Goal: Task Accomplishment & Management: Manage account settings

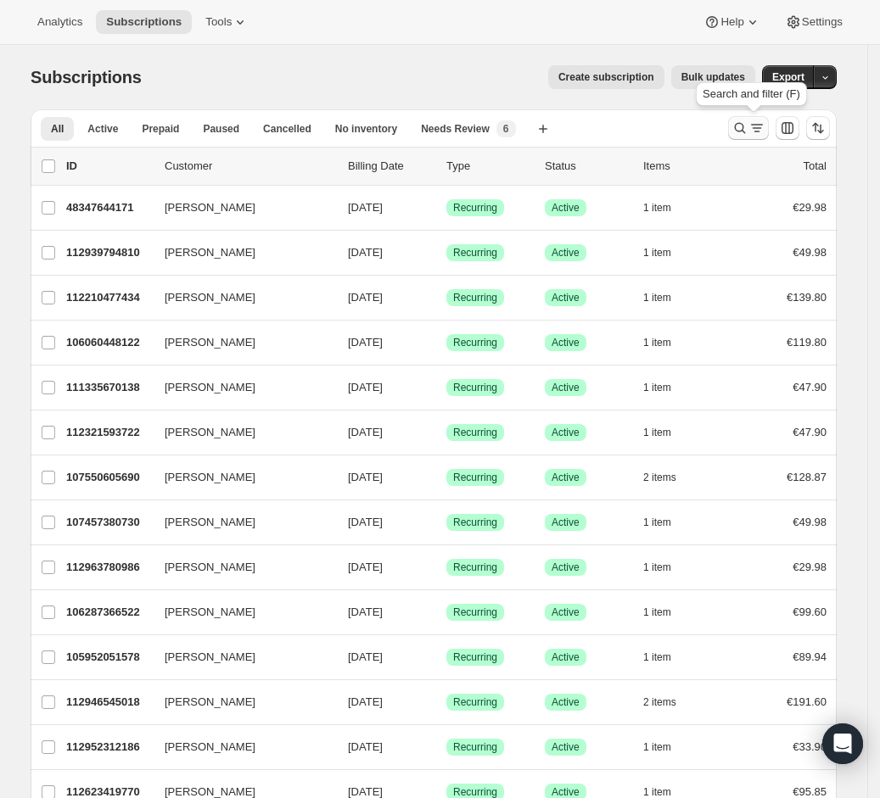
click at [753, 121] on icon "Search and filter results" at bounding box center [756, 128] width 17 height 17
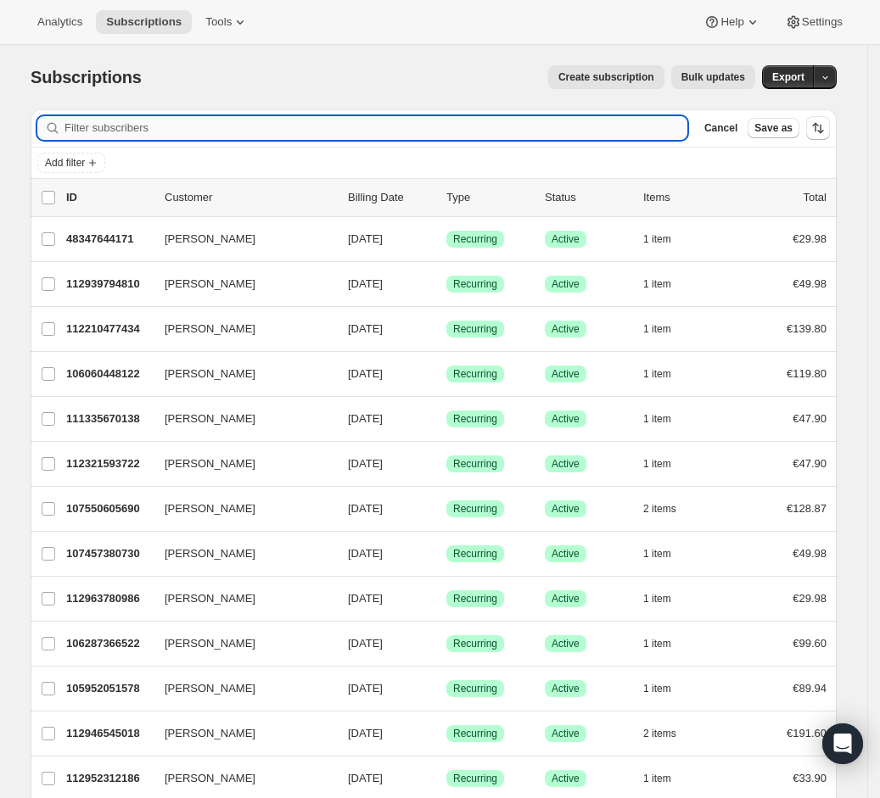
click at [382, 138] on input "Filter subscribers" at bounding box center [375, 128] width 623 height 24
type input "[EMAIL_ADDRESS][DOMAIN_NAME]"
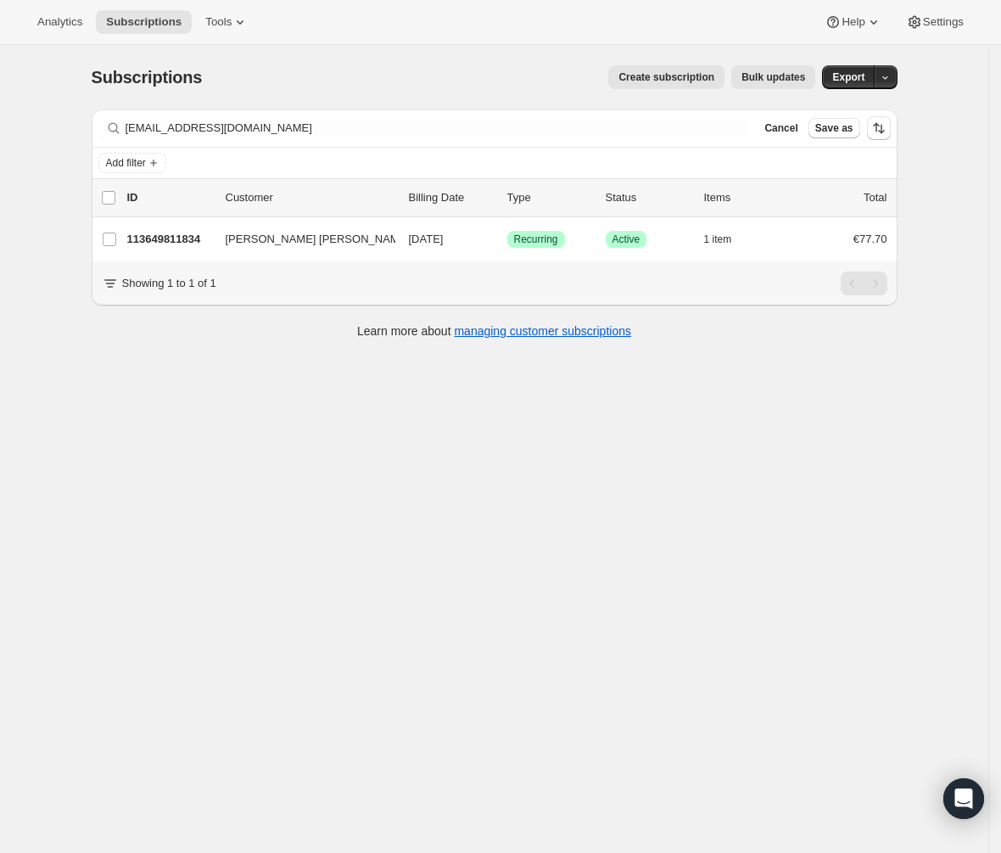
click at [212, 503] on div "Subscriptions. This page is ready Subscriptions Create subscription Bulk update…" at bounding box center [494, 471] width 988 height 853
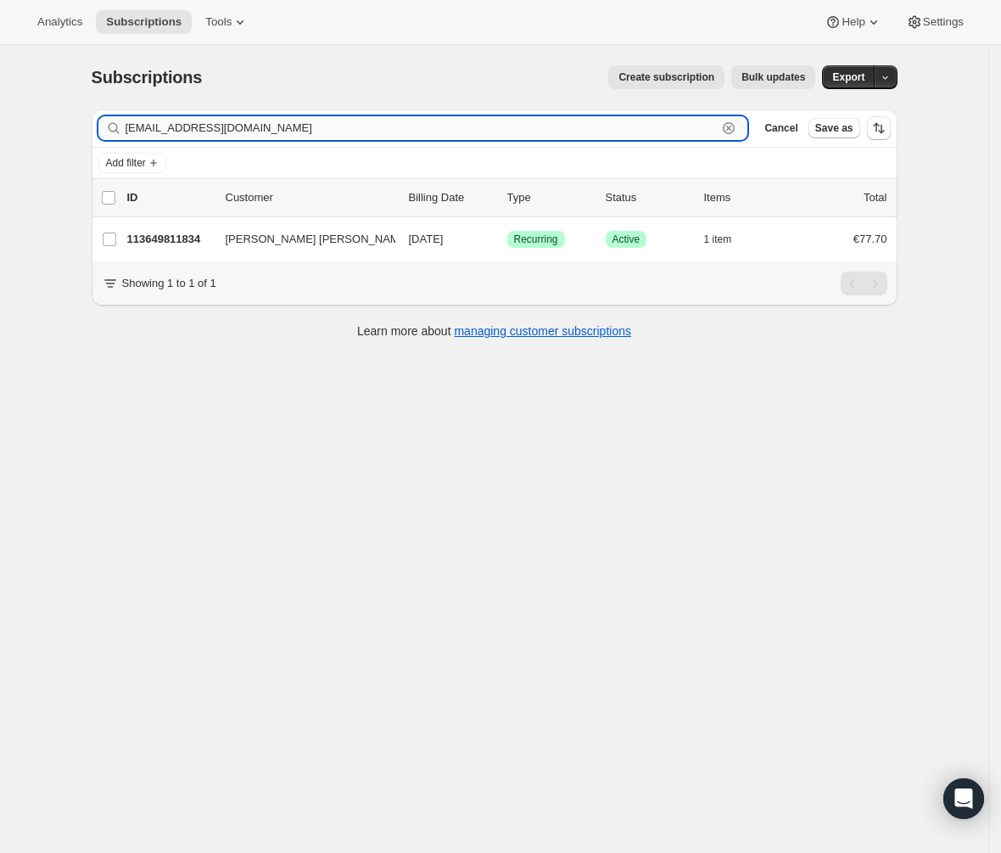
click at [232, 120] on input "[EMAIL_ADDRESS][DOMAIN_NAME]" at bounding box center [422, 128] width 592 height 24
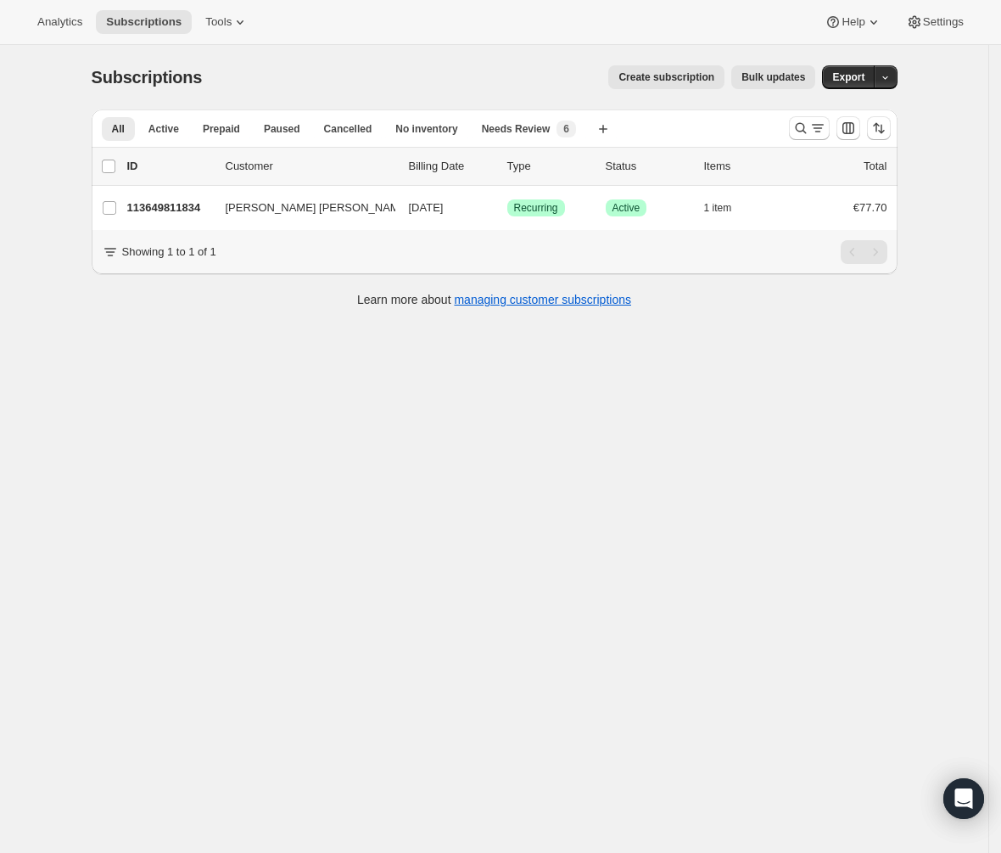
click at [355, 421] on div "Subscriptions. This page is ready Subscriptions Create subscription Bulk update…" at bounding box center [494, 471] width 988 height 853
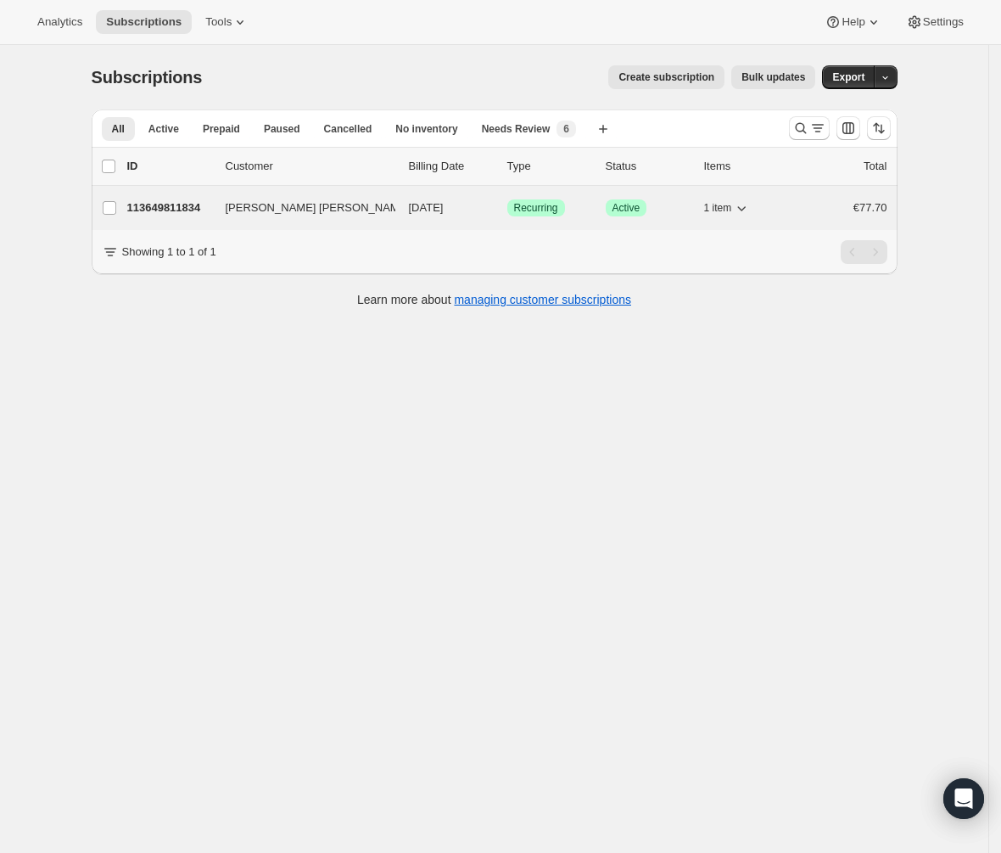
click at [277, 218] on div "113649811834 [PERSON_NAME] [PERSON_NAME] [DATE] Success Recurring Success Activ…" at bounding box center [507, 208] width 760 height 24
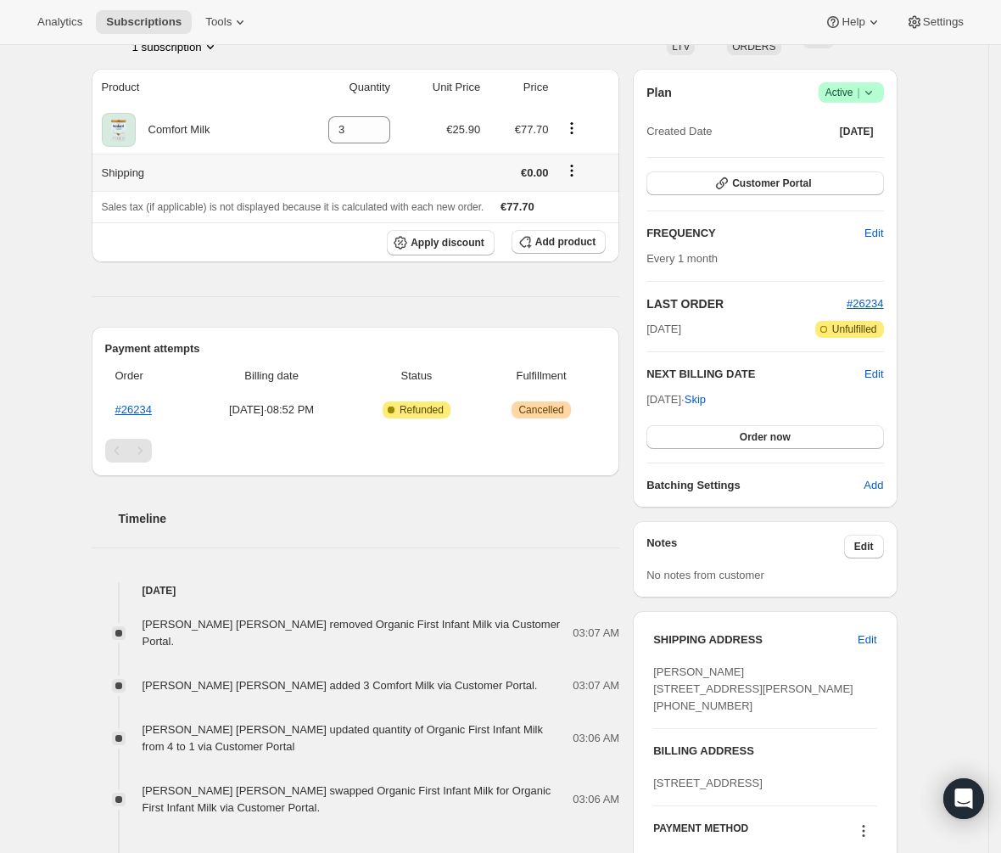
scroll to position [137, 0]
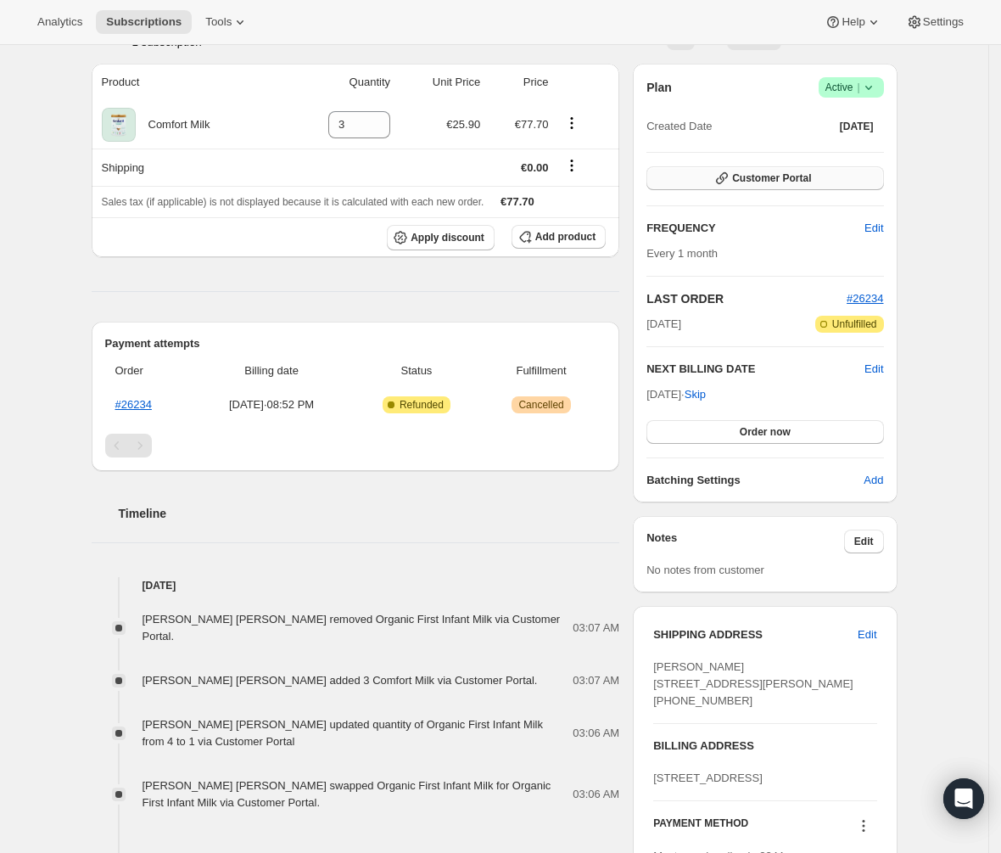
click at [729, 168] on button "Customer Portal" at bounding box center [764, 178] width 237 height 24
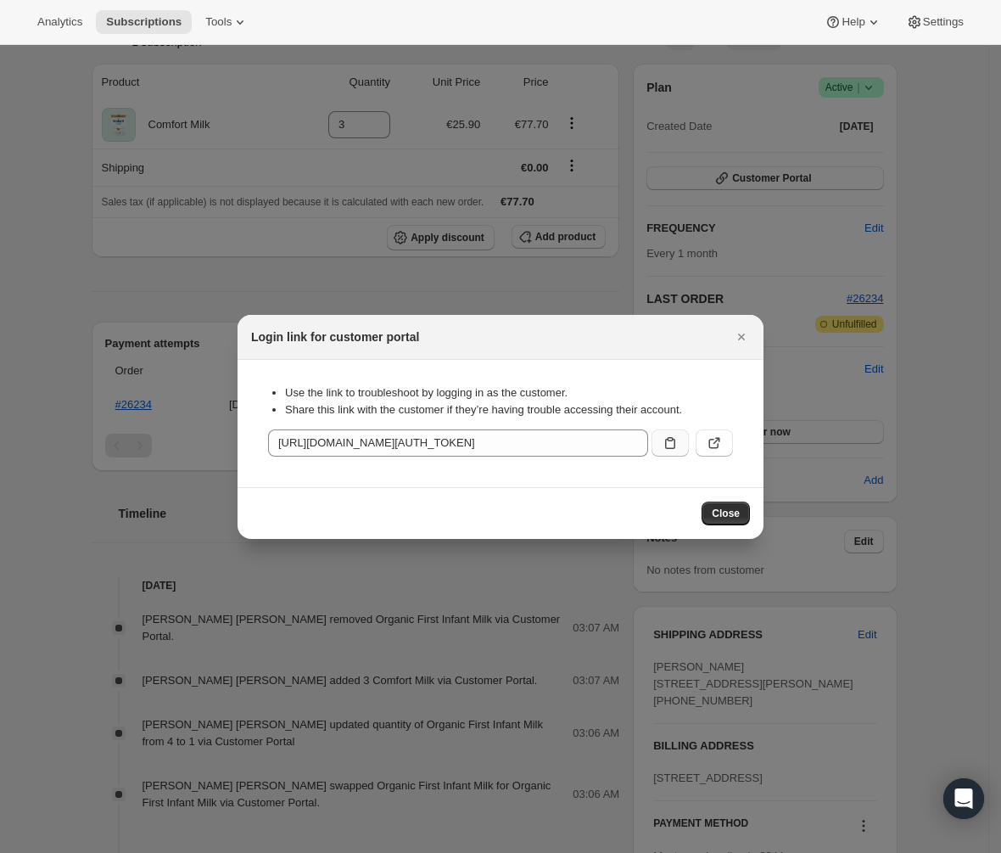
click at [685, 445] on button ":rdj:" at bounding box center [670, 442] width 37 height 27
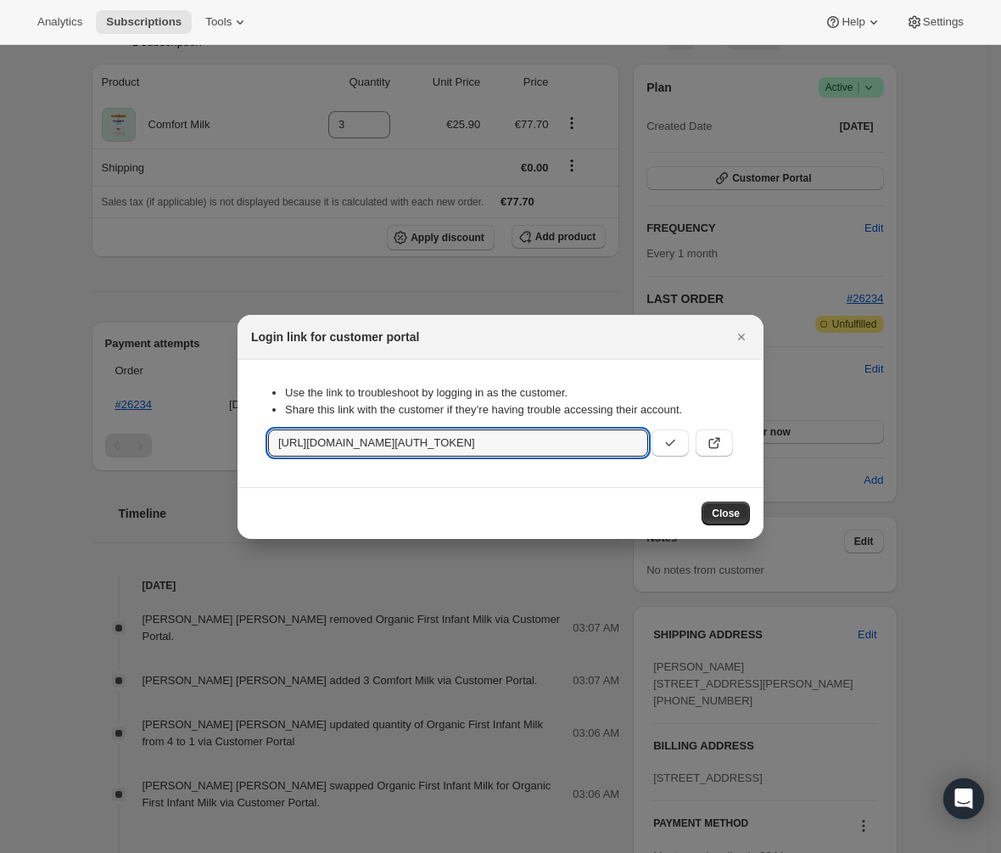
click at [698, 506] on div "Close" at bounding box center [500, 513] width 499 height 24
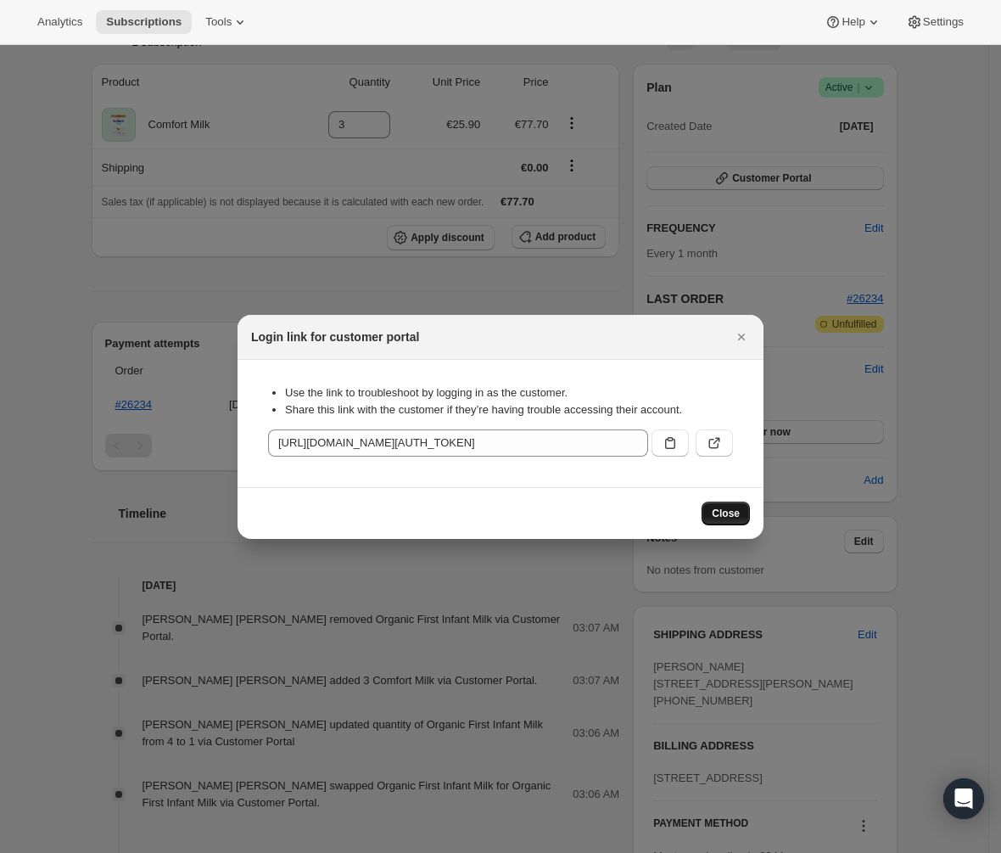
click at [742, 511] on button "Close" at bounding box center [726, 513] width 48 height 24
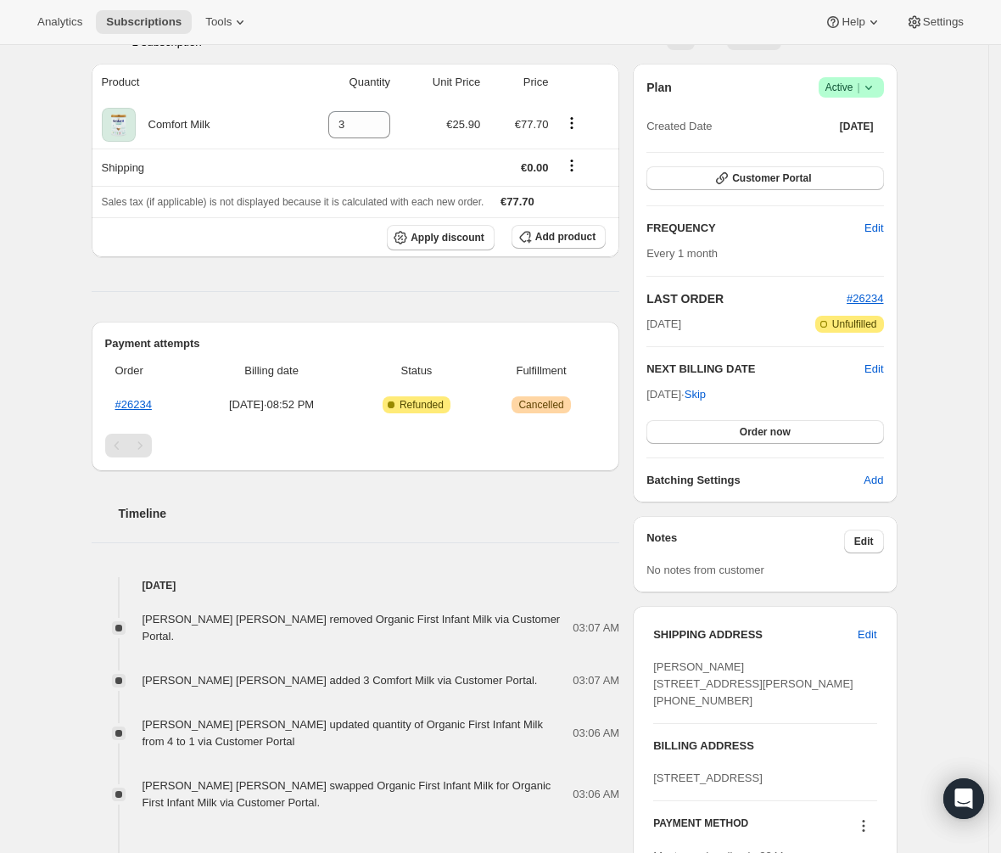
scroll to position [0, 0]
